Goal: Task Accomplishment & Management: Manage account settings

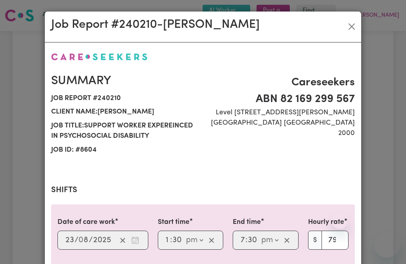
select select "pm"
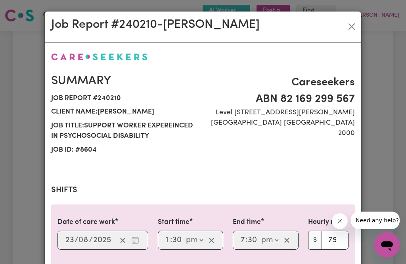
click at [351, 28] on button "Close" at bounding box center [352, 26] width 13 height 13
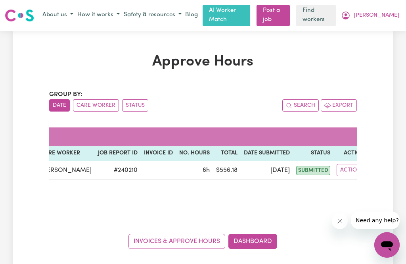
click at [394, 13] on span "[PERSON_NAME]" at bounding box center [377, 15] width 46 height 9
click at [370, 28] on link "My Dashboard" at bounding box center [369, 30] width 63 height 15
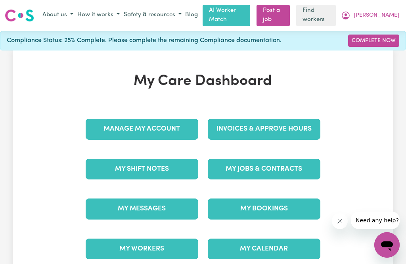
click at [305, 121] on link "Invoices & Approve Hours" at bounding box center [264, 129] width 113 height 21
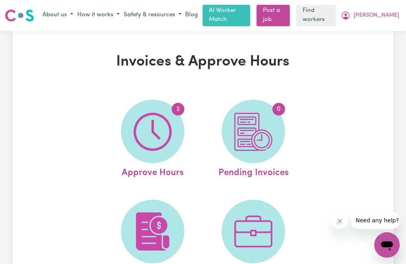
click at [152, 125] on img at bounding box center [153, 132] width 38 height 38
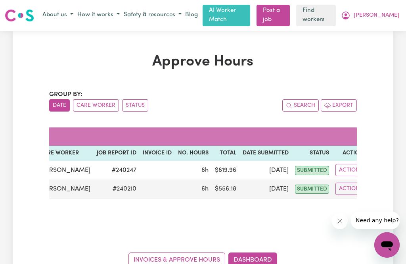
scroll to position [0, 38]
click at [336, 164] on button "Actions" at bounding box center [351, 170] width 31 height 12
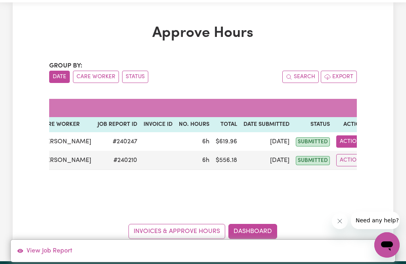
scroll to position [29, 0]
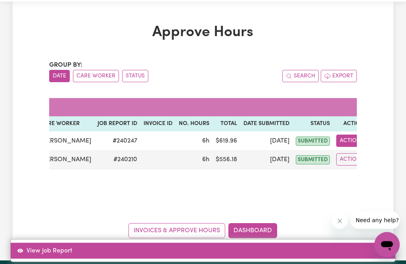
click at [56, 259] on link "View Job Report" at bounding box center [203, 251] width 385 height 16
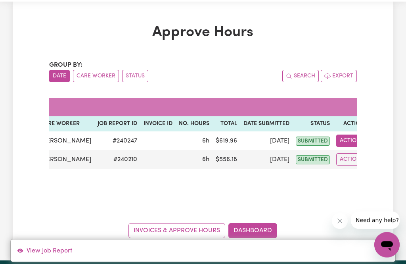
select select "pm"
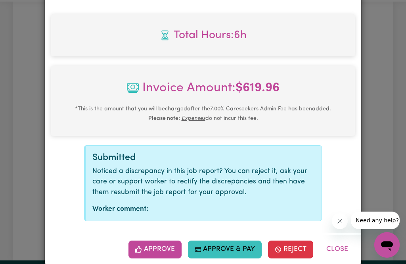
scroll to position [392, 0]
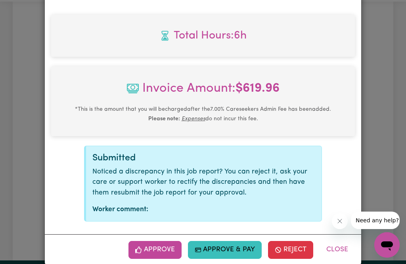
click at [148, 258] on button "Approve" at bounding box center [155, 249] width 53 height 17
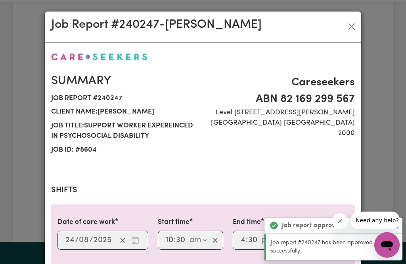
scroll to position [0, 0]
click at [349, 29] on button "Close" at bounding box center [352, 26] width 13 height 13
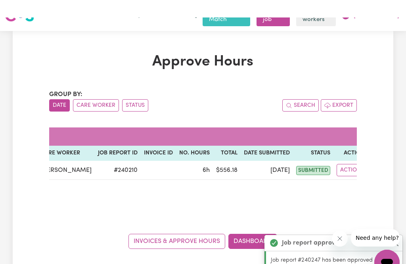
scroll to position [0, 0]
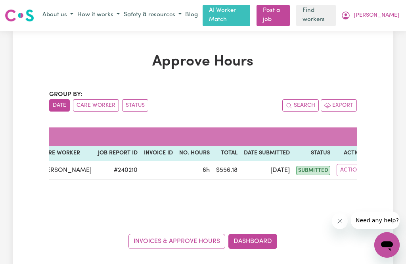
click at [394, 13] on span "[PERSON_NAME]" at bounding box center [377, 15] width 46 height 9
click at [367, 31] on link "My Dashboard" at bounding box center [369, 30] width 63 height 15
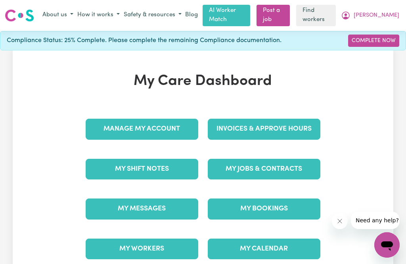
click at [297, 125] on link "Invoices & Approve Hours" at bounding box center [264, 129] width 113 height 21
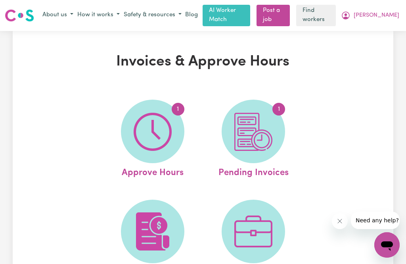
click at [158, 126] on img at bounding box center [153, 132] width 38 height 38
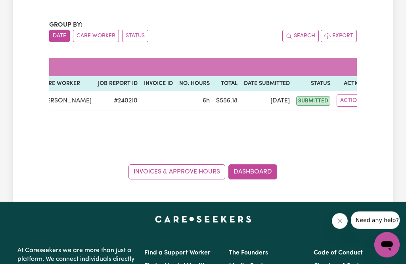
scroll to position [69, 0]
click at [342, 97] on button "Actions" at bounding box center [352, 100] width 31 height 12
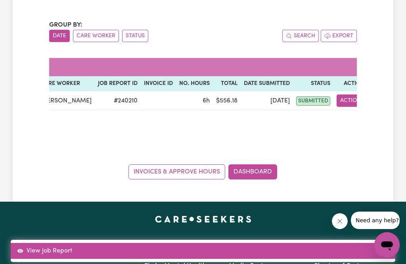
click at [47, 259] on link "View Job Report" at bounding box center [203, 251] width 385 height 16
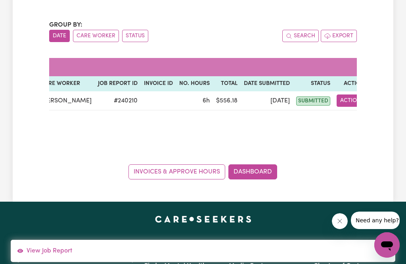
select select "pm"
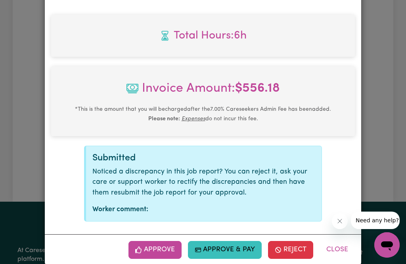
scroll to position [392, 0]
click at [141, 258] on button "Approve" at bounding box center [155, 249] width 53 height 17
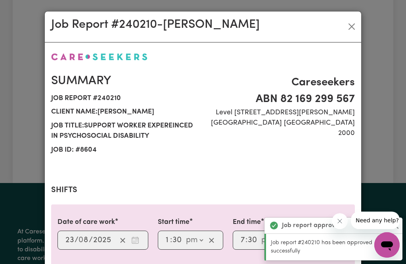
scroll to position [0, 0]
click at [353, 25] on button "Close" at bounding box center [352, 26] width 13 height 13
